Goal: Transaction & Acquisition: Purchase product/service

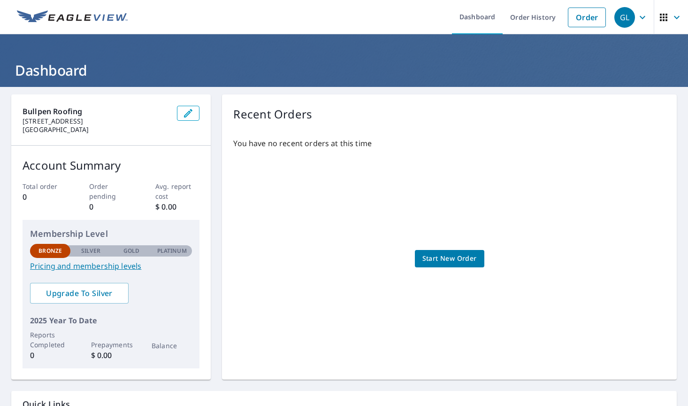
click at [84, 251] on p "Silver" at bounding box center [91, 251] width 20 height 8
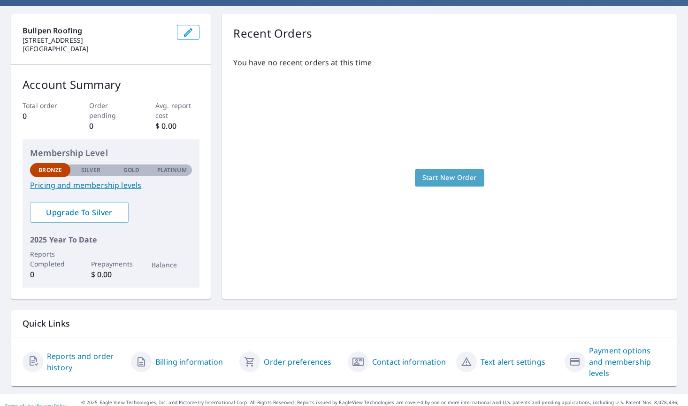
click at [452, 176] on span "Start New Order" at bounding box center [450, 178] width 54 height 12
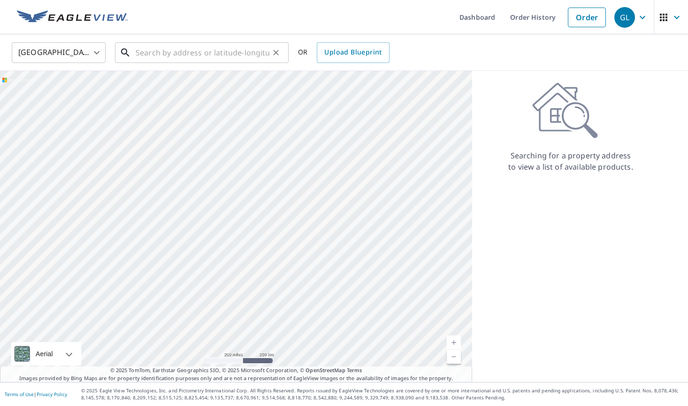
click at [152, 54] on input "text" at bounding box center [203, 52] width 134 height 26
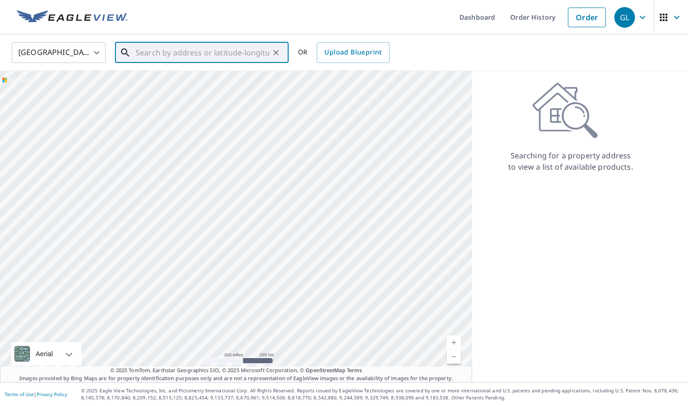
click at [182, 52] on input "text" at bounding box center [203, 52] width 134 height 26
click at [450, 342] on link "Current Level 5, Zoom In" at bounding box center [454, 342] width 14 height 14
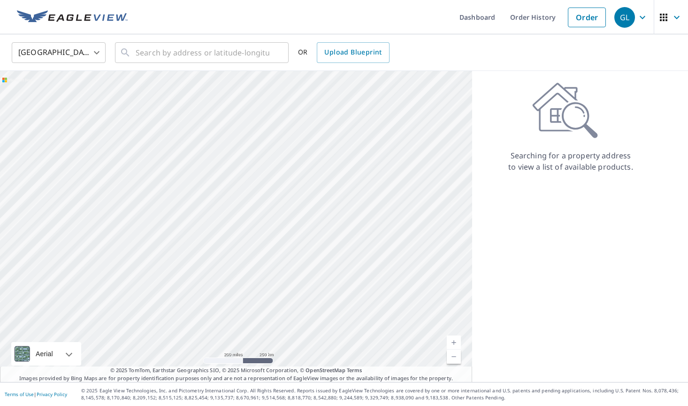
click at [450, 342] on link "Current Level 5, Zoom In" at bounding box center [454, 342] width 14 height 14
click at [450, 342] on link "Current Level 5.842237637266265, Zoom In" at bounding box center [454, 342] width 14 height 14
drag, startPoint x: 346, startPoint y: 299, endPoint x: 382, endPoint y: -49, distance: 350.2
click at [382, 0] on html "GL GL Dashboard Order History Order GL United States US ​ ​ OR Upload Blueprint…" at bounding box center [344, 203] width 688 height 406
click at [360, 108] on div at bounding box center [236, 226] width 472 height 311
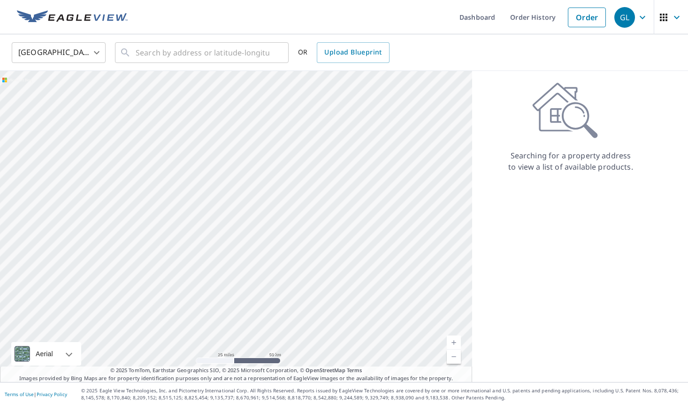
drag, startPoint x: 309, startPoint y: 252, endPoint x: 349, endPoint y: 86, distance: 169.9
click at [349, 86] on div at bounding box center [236, 226] width 472 height 311
drag, startPoint x: 329, startPoint y: 198, endPoint x: 325, endPoint y: 61, distance: 137.6
click at [325, 61] on div "United States US ​ ​ OR Upload Blueprint Aerial Road A standard road map Aerial…" at bounding box center [344, 207] width 688 height 347
click at [343, 198] on div at bounding box center [236, 226] width 472 height 311
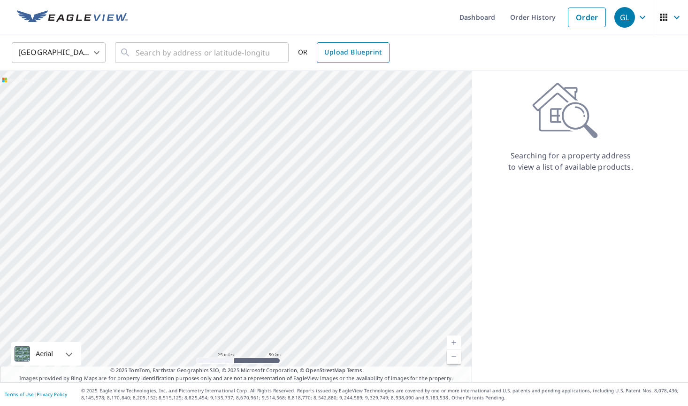
drag, startPoint x: 343, startPoint y: 198, endPoint x: 336, endPoint y: 57, distance: 140.6
click at [336, 57] on div "United States US ​ ​ OR Upload Blueprint Aerial Road A standard road map Aerial…" at bounding box center [344, 207] width 688 height 347
click at [326, 93] on div at bounding box center [236, 226] width 472 height 311
drag, startPoint x: 331, startPoint y: 249, endPoint x: 325, endPoint y: 57, distance: 192.6
click at [325, 57] on div "United States US ​ ​ OR Upload Blueprint Aerial Road A standard road map Aerial…" at bounding box center [344, 207] width 688 height 347
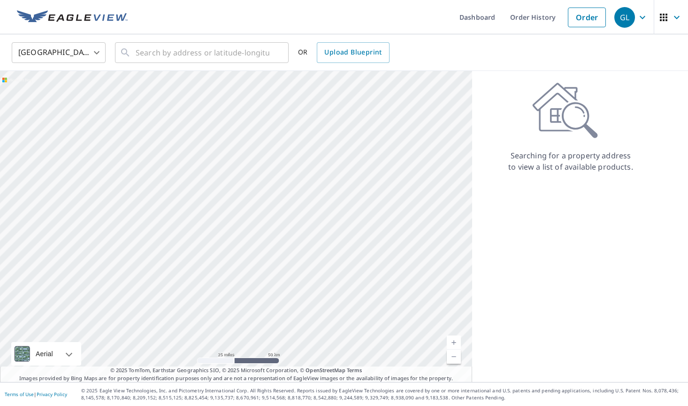
click at [320, 116] on div at bounding box center [236, 226] width 472 height 311
drag, startPoint x: 335, startPoint y: 272, endPoint x: 310, endPoint y: 83, distance: 190.9
click at [310, 83] on div at bounding box center [236, 226] width 472 height 311
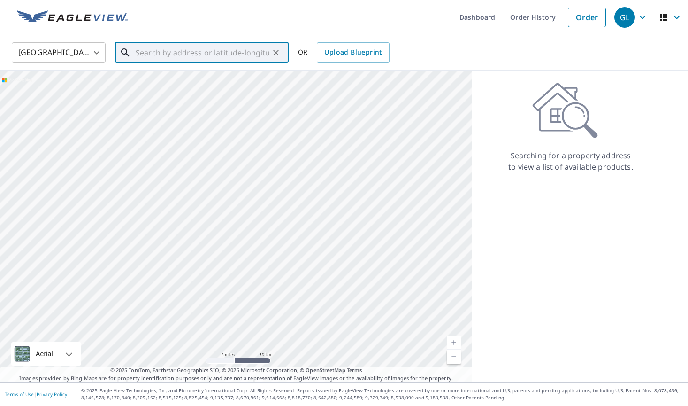
click at [172, 41] on input "text" at bounding box center [203, 52] width 134 height 26
click at [178, 83] on span "[STREET_ADDRESS]" at bounding box center [207, 79] width 147 height 11
type input "[STREET_ADDRESS]"
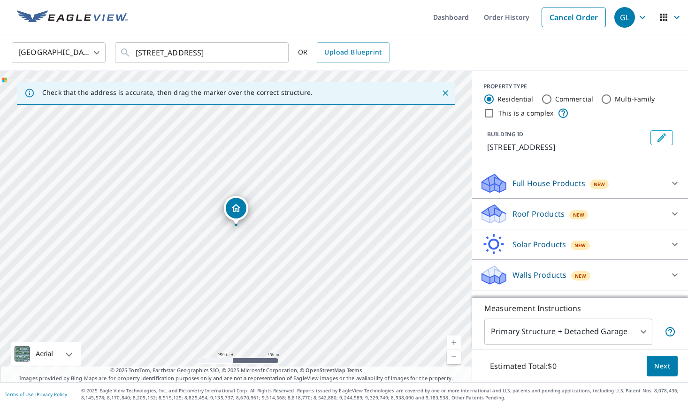
click at [454, 341] on link "Current Level 17, Zoom In" at bounding box center [454, 342] width 14 height 14
click at [454, 341] on link "Current Level 18, Zoom In" at bounding box center [454, 342] width 14 height 14
click at [454, 341] on link "Current Level 19, Zoom In Disabled" at bounding box center [454, 342] width 14 height 14
click at [454, 341] on link "Current Level 20, Zoom In Disabled" at bounding box center [454, 342] width 14 height 14
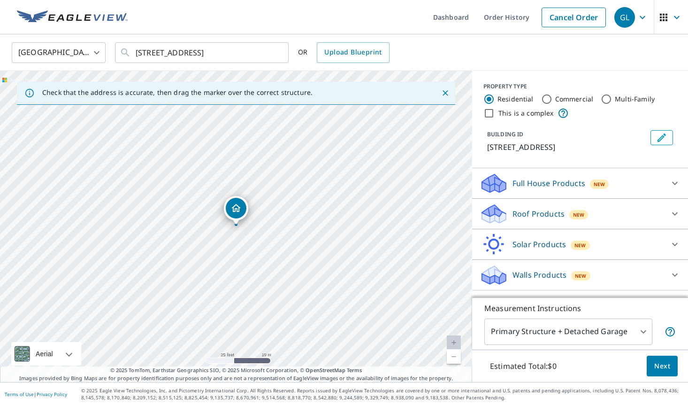
click at [674, 214] on icon at bounding box center [675, 213] width 6 height 3
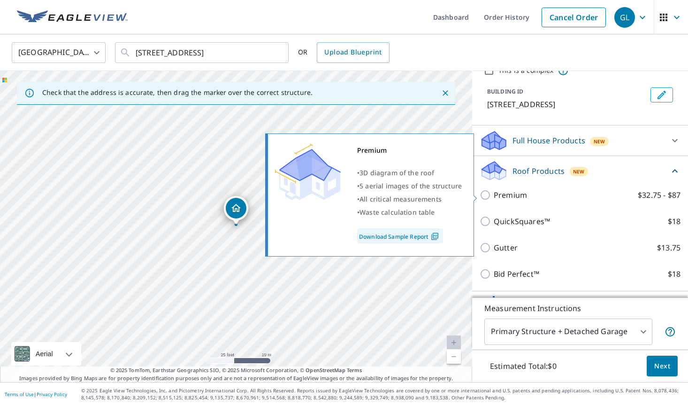
scroll to position [53, 0]
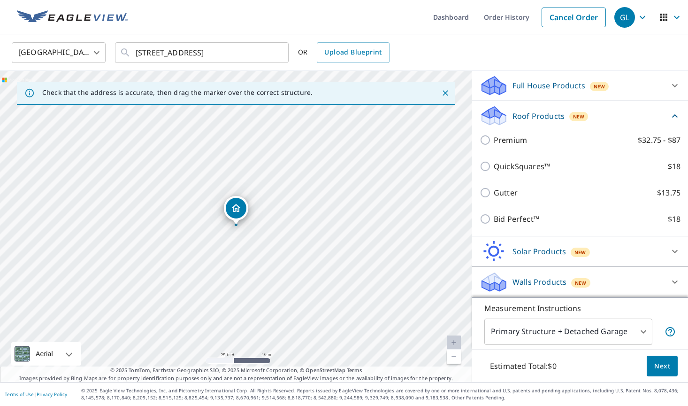
click at [564, 253] on p "Solar Products" at bounding box center [540, 251] width 54 height 11
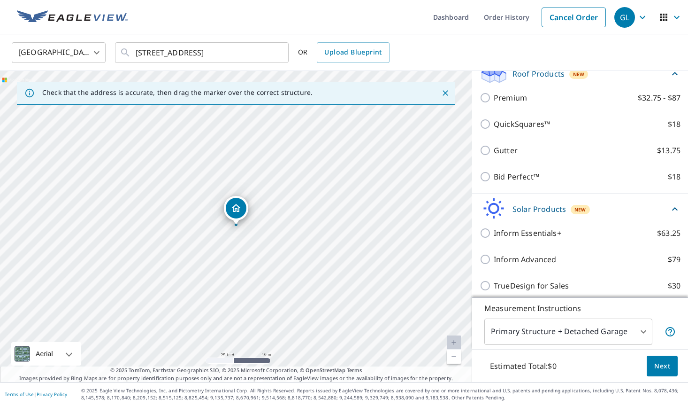
scroll to position [131, 0]
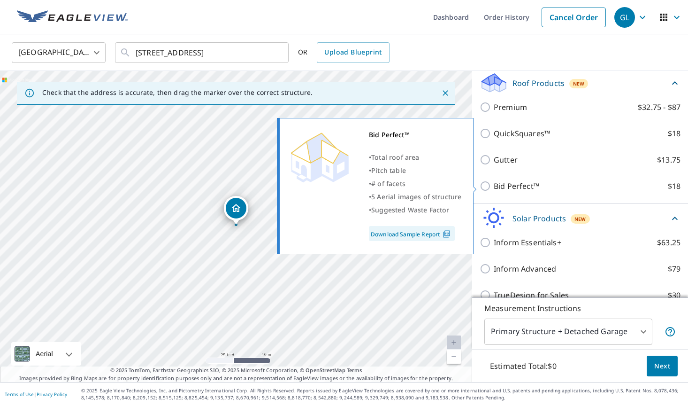
click at [423, 234] on link "Download Sample Report" at bounding box center [412, 233] width 86 height 15
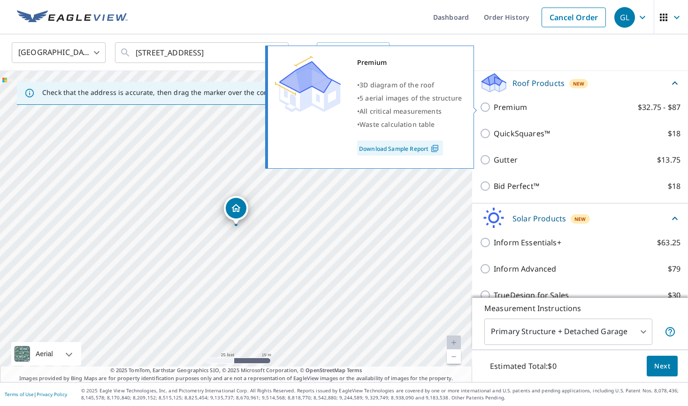
click at [417, 150] on link "Download Sample Report" at bounding box center [400, 147] width 86 height 15
click at [486, 107] on input "Premium $32.75 - $87" at bounding box center [487, 106] width 14 height 11
checkbox input "true"
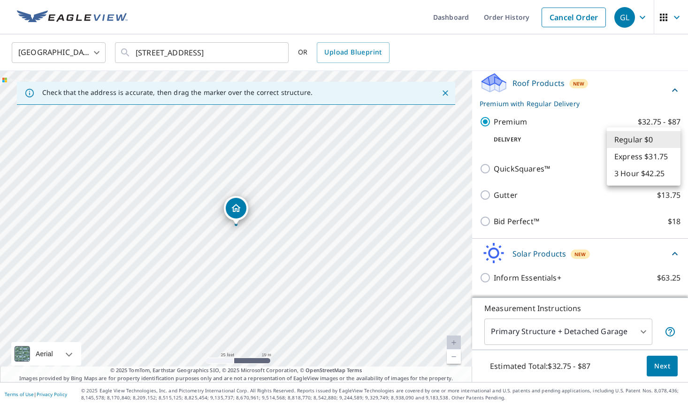
click at [646, 141] on body "GL GL Dashboard Order History Cancel Order GL [GEOGRAPHIC_DATA] [GEOGRAPHIC_DAT…" at bounding box center [344, 203] width 688 height 406
click at [630, 138] on li "Regular $0" at bounding box center [644, 139] width 74 height 17
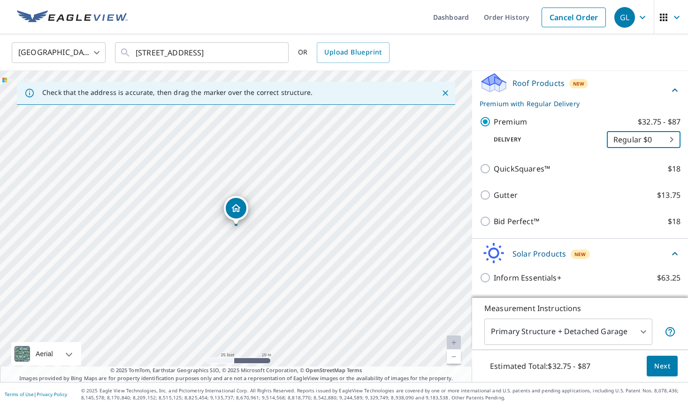
scroll to position [0, 0]
click at [637, 334] on body "GL GL Dashboard Order History Cancel Order GL [GEOGRAPHIC_DATA] [GEOGRAPHIC_DAT…" at bounding box center [344, 203] width 688 height 406
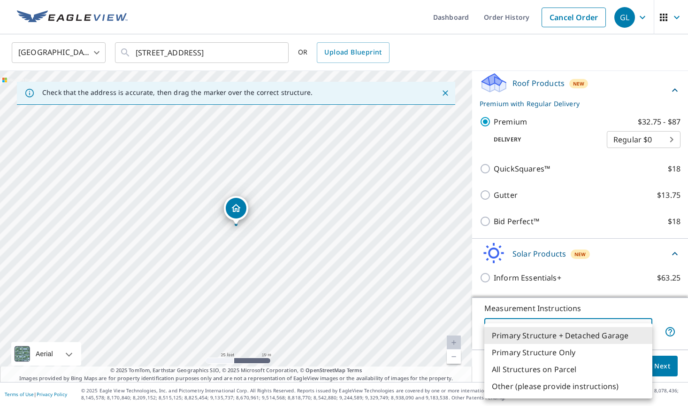
click at [578, 333] on li "Primary Structure + Detached Garage" at bounding box center [569, 335] width 168 height 17
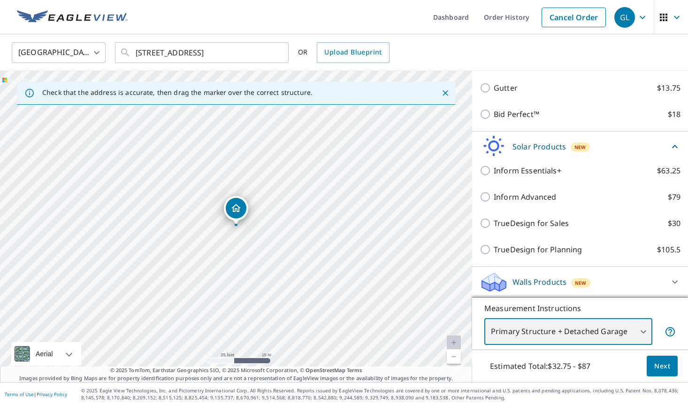
scroll to position [238, 0]
click at [663, 370] on span "Next" at bounding box center [663, 366] width 16 height 12
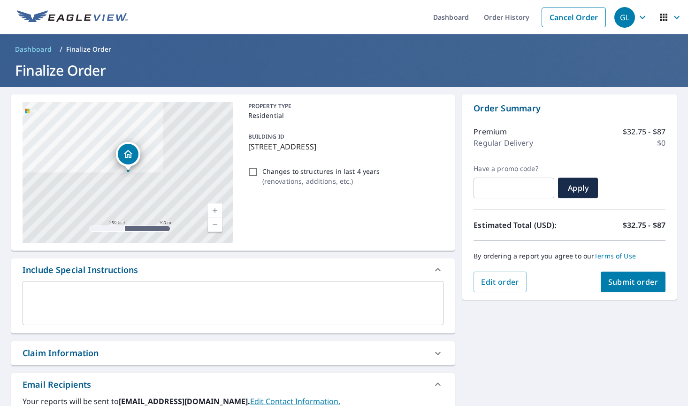
click at [425, 357] on div "Claim Information" at bounding box center [225, 353] width 404 height 13
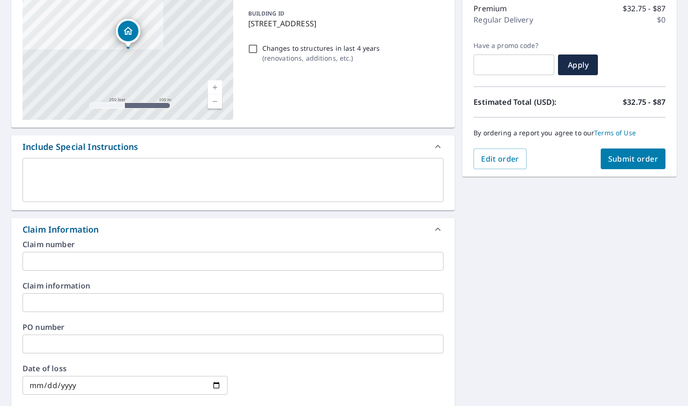
scroll to position [131, 0]
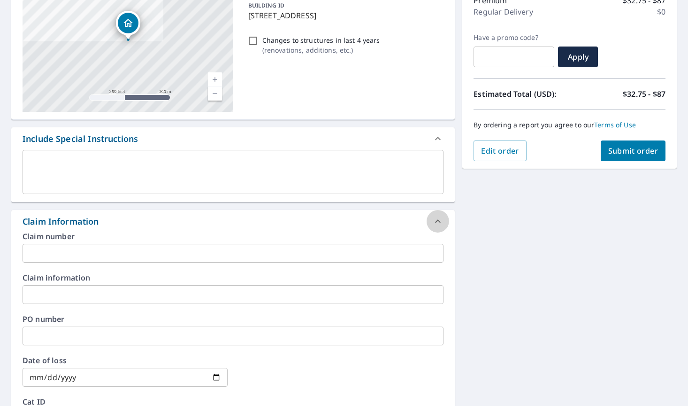
click at [438, 222] on icon at bounding box center [437, 221] width 11 height 11
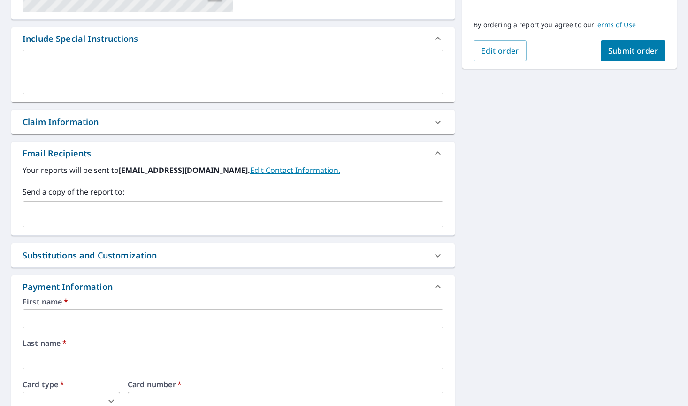
scroll to position [236, 0]
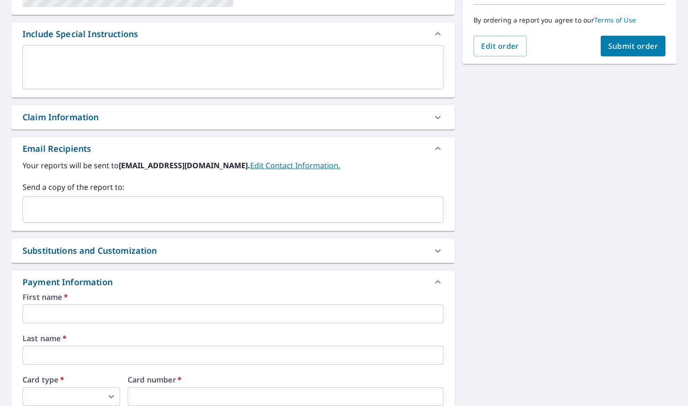
click at [220, 255] on div "Substitutions and Customization" at bounding box center [225, 250] width 404 height 13
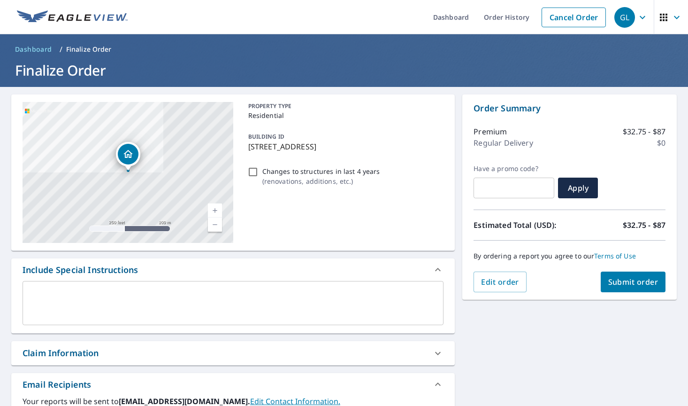
scroll to position [0, 0]
